Goal: Task Accomplishment & Management: Complete application form

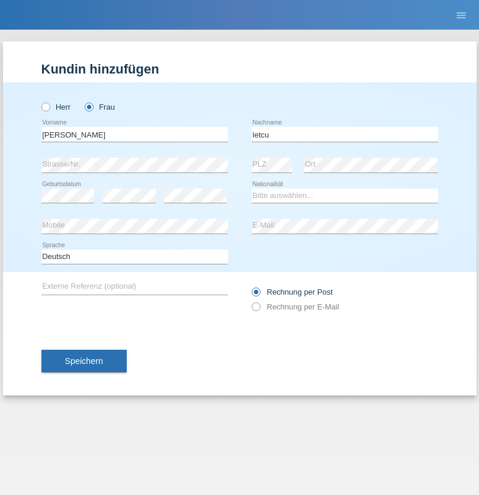
type input "Ietcu"
select select "CH"
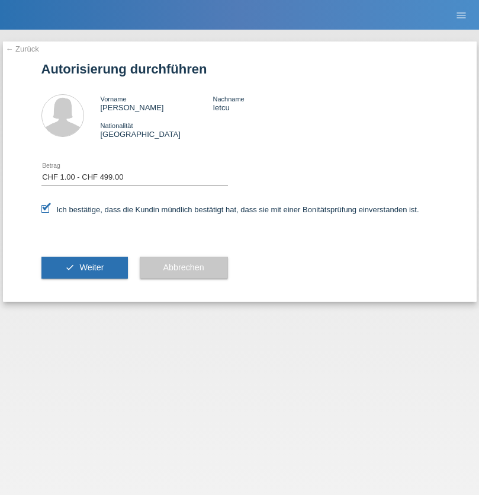
select select "1"
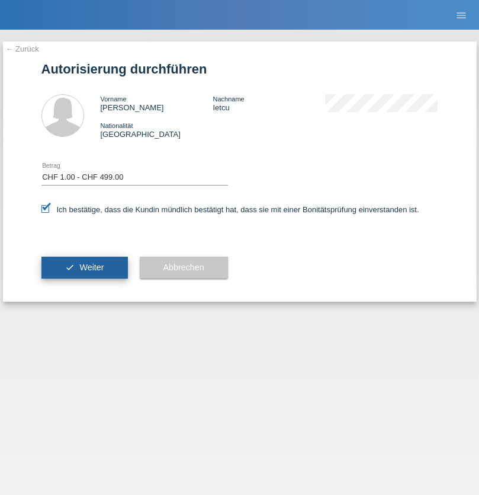
click at [84, 267] on span "Weiter" at bounding box center [91, 267] width 24 height 9
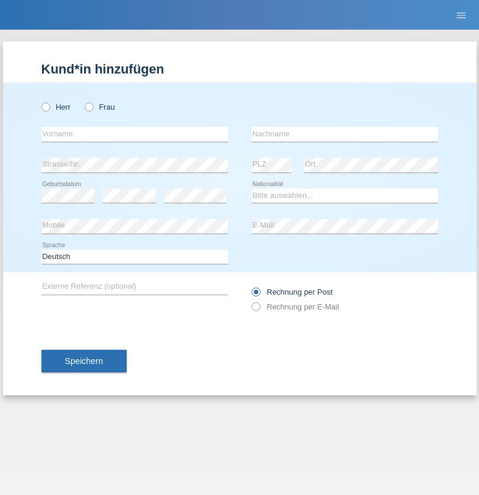
radio input "true"
click at [135, 134] on input "text" at bounding box center [134, 134] width 187 height 15
type input "Benjamin"
click at [345, 134] on input "text" at bounding box center [345, 134] width 187 height 15
type input "Kwadjo"
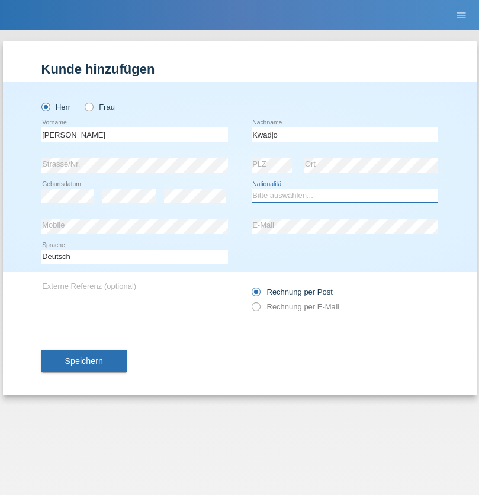
select select "GH"
select select "C"
select select "01"
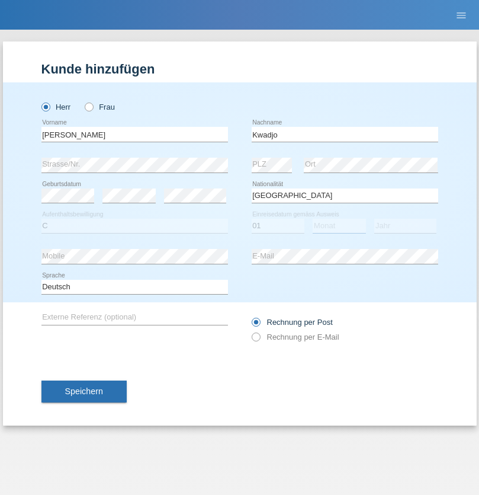
select select "09"
select select "2021"
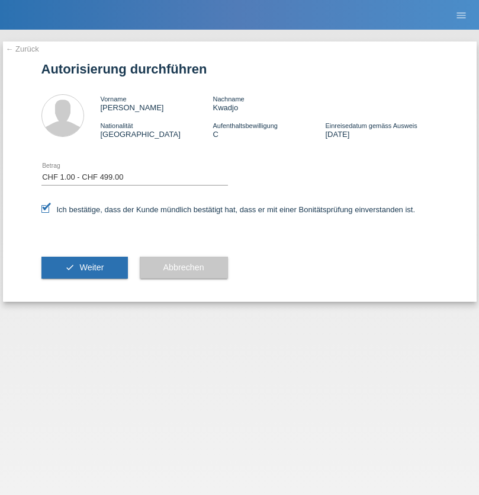
select select "1"
click at [84, 267] on span "Weiter" at bounding box center [91, 267] width 24 height 9
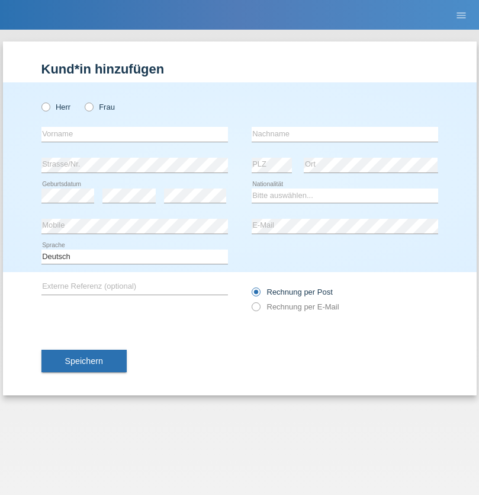
radio input "true"
click at [135, 134] on input "text" at bounding box center [134, 134] width 187 height 15
type input "pakchunli@outlook.com"
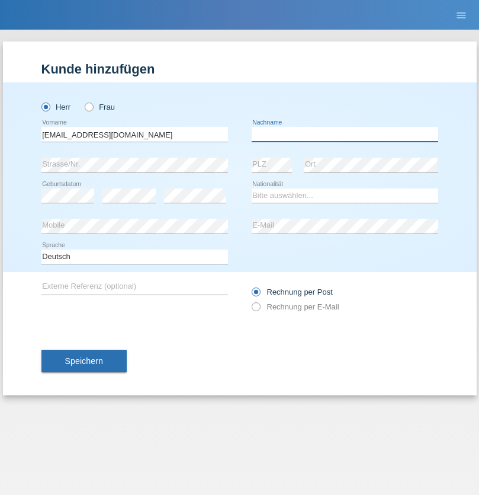
click at [345, 134] on input "text" at bounding box center [345, 134] width 187 height 15
type input "Li"
select select "TO"
select select "C"
select select "01"
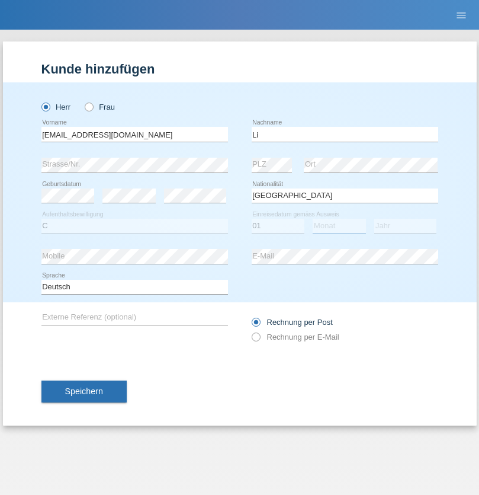
select select "01"
select select "1996"
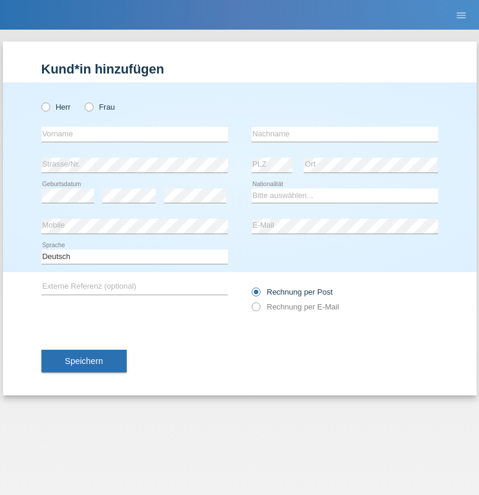
radio input "true"
click at [135, 134] on input "text" at bounding box center [134, 134] width 187 height 15
type input "[PERSON_NAME]"
click at [345, 134] on input "text" at bounding box center [345, 134] width 187 height 15
type input "Farner"
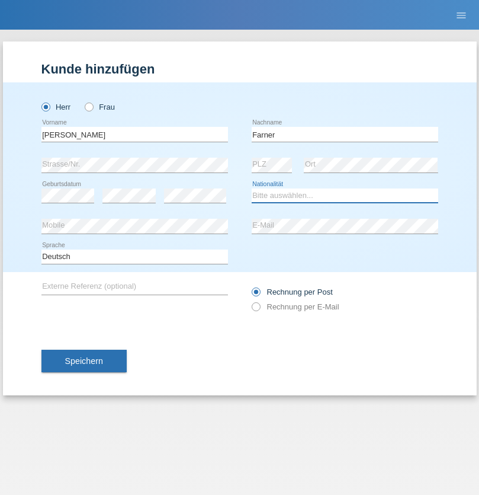
select select "CH"
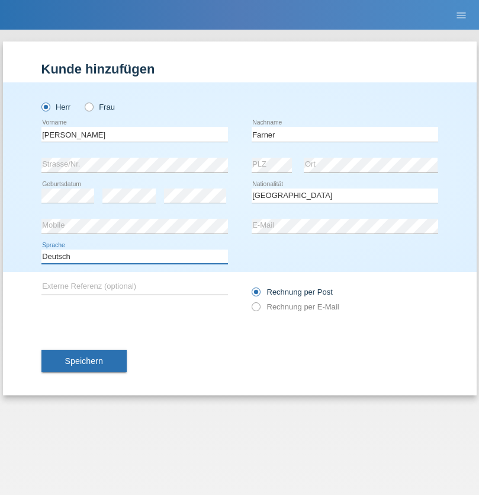
select select "en"
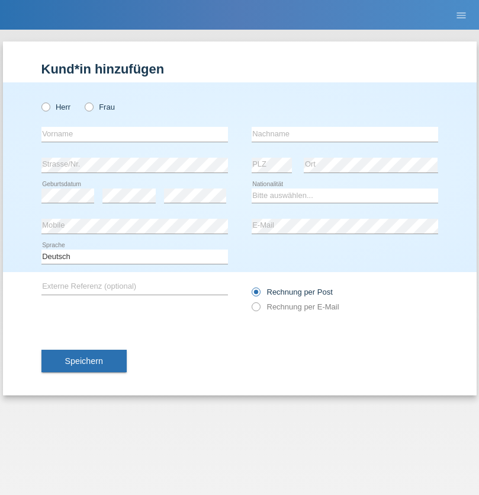
radio input "true"
select select "NL"
select select "C"
select select "01"
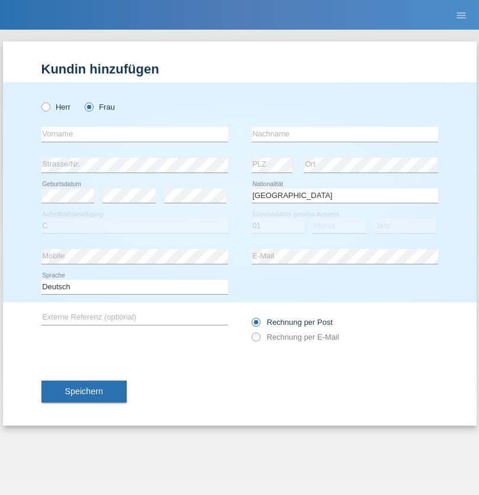
select select "01"
select select "2021"
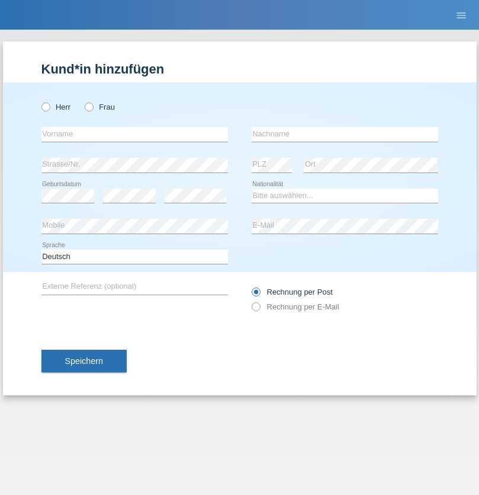
radio input "true"
click at [135, 134] on input "text" at bounding box center [134, 134] width 187 height 15
type input "[PERSON_NAME]"
click at [345, 134] on input "text" at bounding box center [345, 134] width 187 height 15
type input "Amaral"
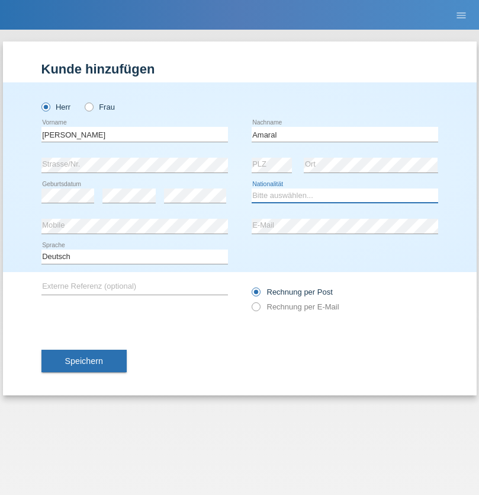
select select "PT"
select select "C"
select select "06"
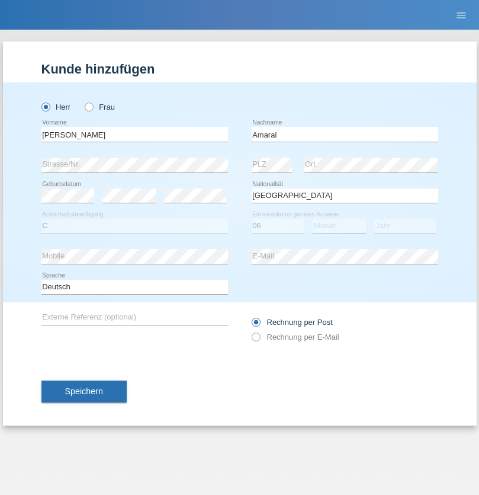
select select "07"
select select "2019"
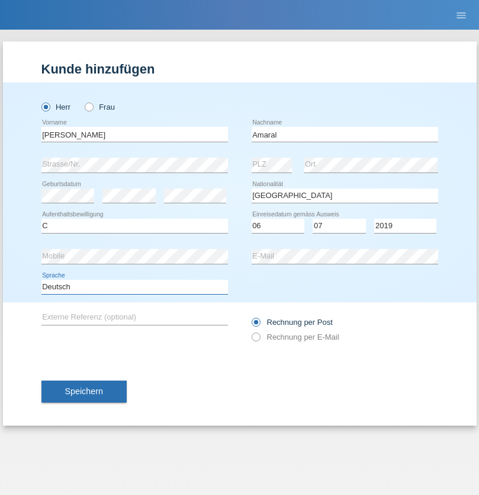
select select "en"
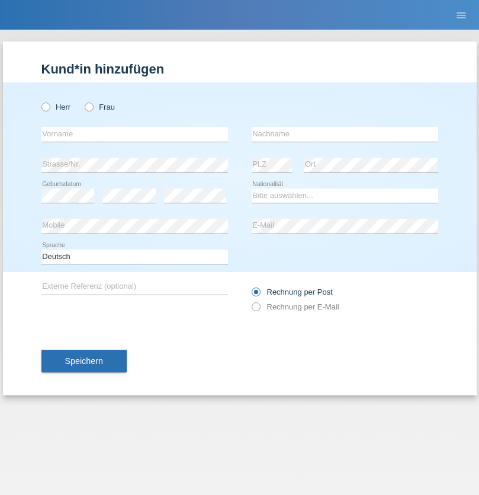
radio input "true"
click at [135, 134] on input "text" at bounding box center [134, 134] width 187 height 15
type input "tim"
click at [345, 134] on input "text" at bounding box center [345, 134] width 187 height 15
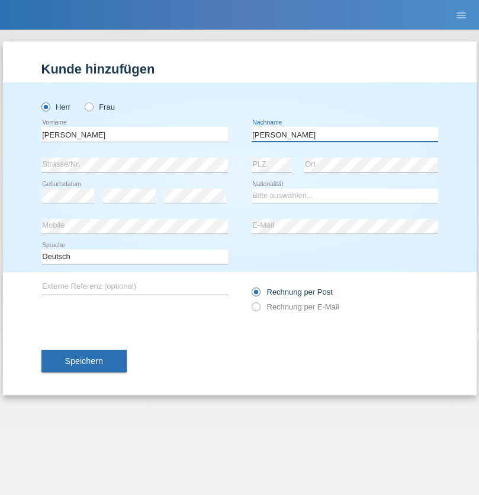
type input "Krüger"
select select "DE"
select select "C"
select select "05"
select select "04"
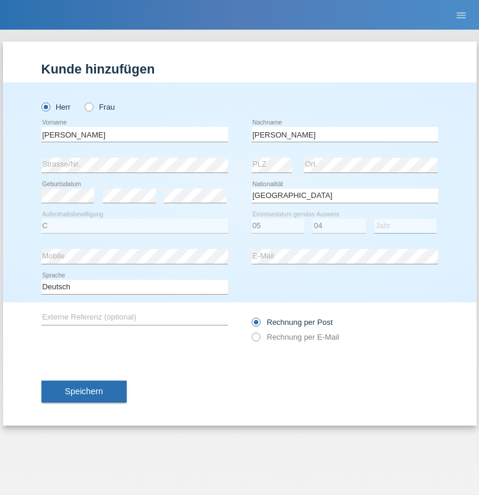
select select "2021"
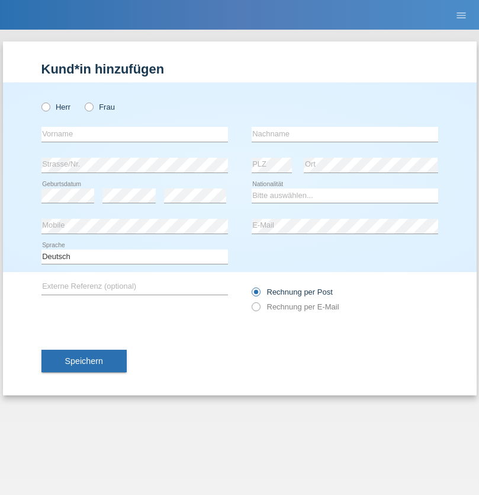
radio input "true"
click at [135, 134] on input "text" at bounding box center [134, 134] width 187 height 15
type input "[PERSON_NAME]"
click at [345, 134] on input "text" at bounding box center [345, 134] width 187 height 15
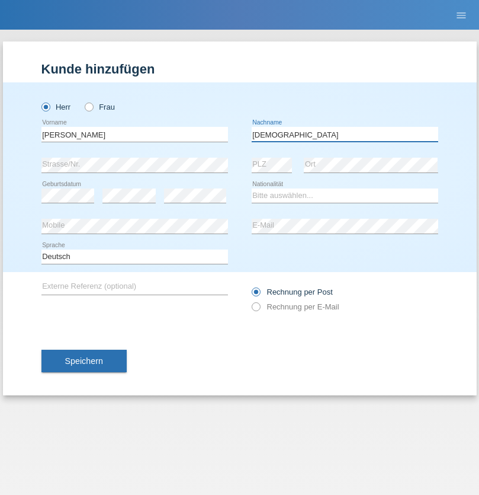
type input "[DEMOGRAPHIC_DATA]"
select select "CH"
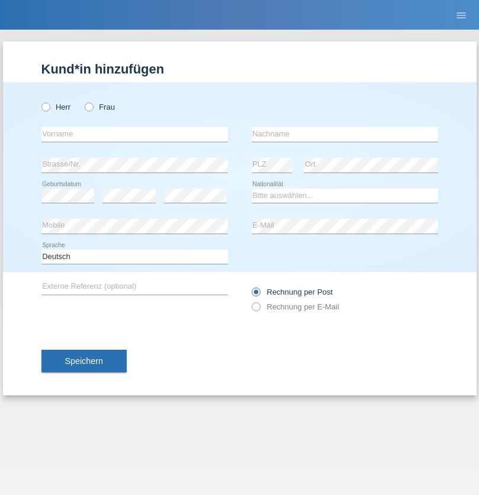
radio input "true"
click at [135, 134] on input "text" at bounding box center [134, 134] width 187 height 15
type input "agnertina"
click at [345, 134] on input "text" at bounding box center [345, 134] width 187 height 15
type input "noshaj"
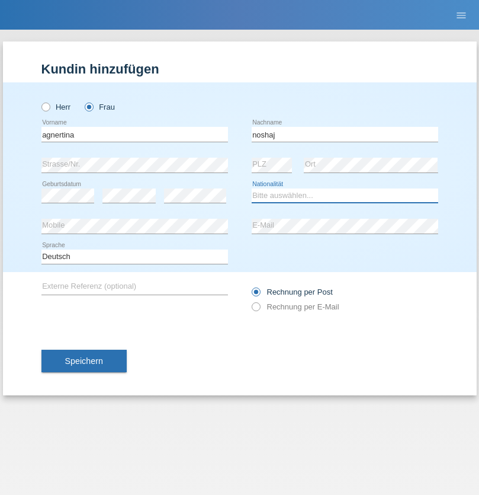
select select "NL"
select select "C"
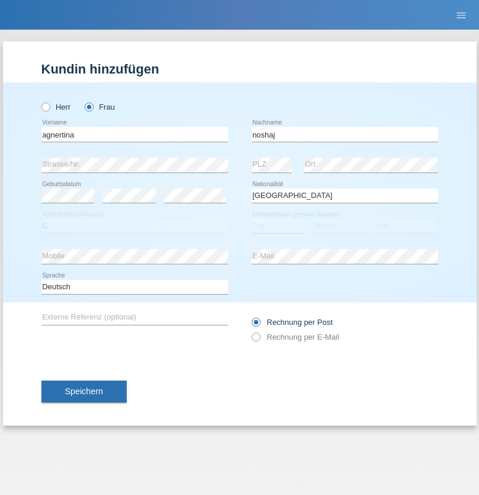
select select "01"
select select "08"
select select "2021"
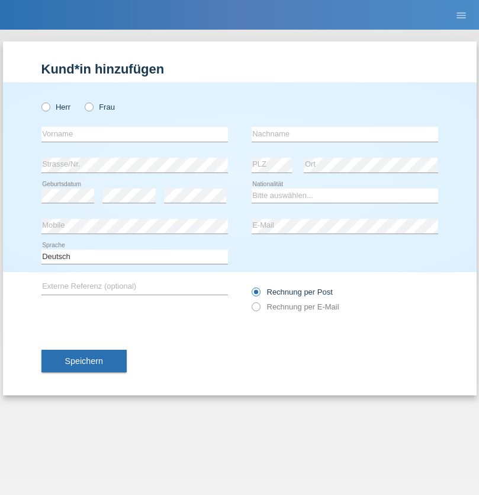
radio input "true"
click at [135, 134] on input "text" at bounding box center [134, 134] width 187 height 15
type input "[PERSON_NAME]"
click at [345, 134] on input "text" at bounding box center [345, 134] width 187 height 15
type input "Pinzo"
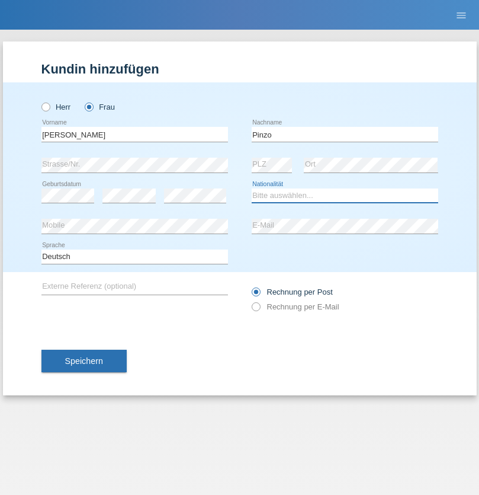
select select "CH"
radio input "true"
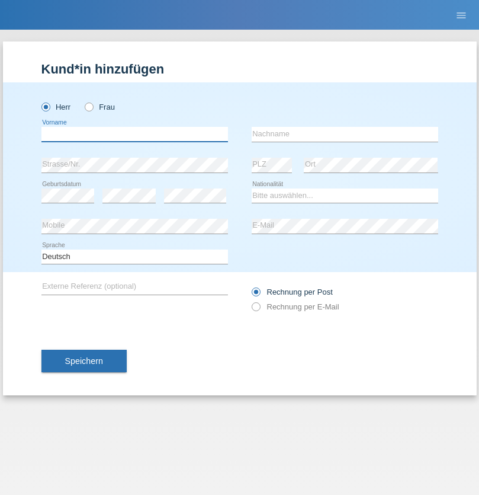
click at [135, 134] on input "text" at bounding box center [134, 134] width 187 height 15
type input "ali"
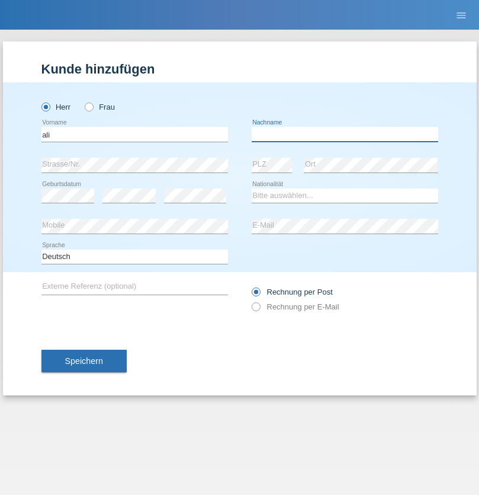
click at [345, 134] on input "text" at bounding box center [345, 134] width 187 height 15
type input "Amini"
select select "AF"
select select "C"
select select "18"
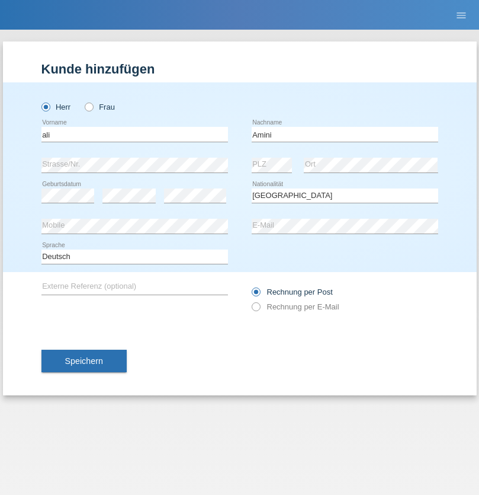
select select "08"
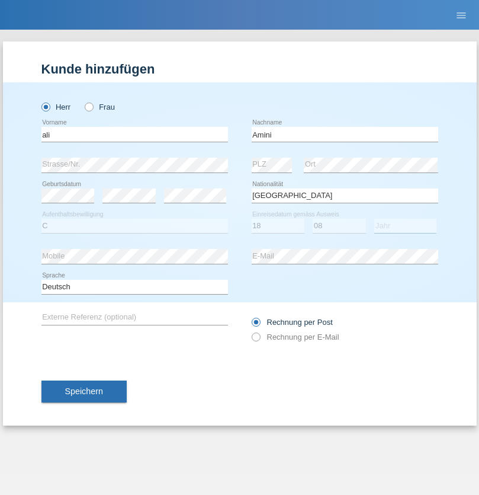
select select "2015"
